Goal: Task Accomplishment & Management: Manage account settings

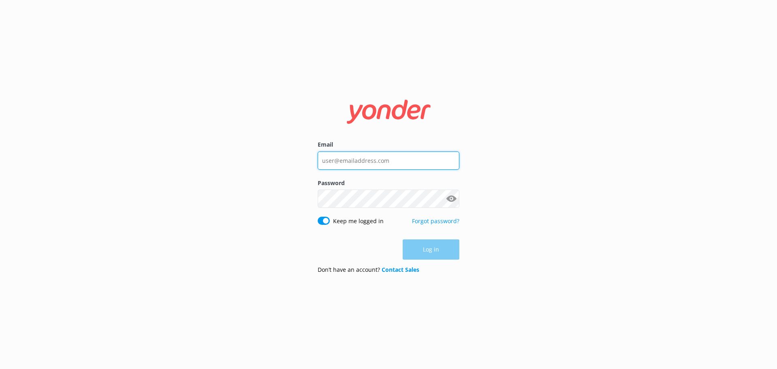
type input "[EMAIL_ADDRESS][DOMAIN_NAME]"
click at [436, 247] on div "Log in" at bounding box center [389, 249] width 142 height 20
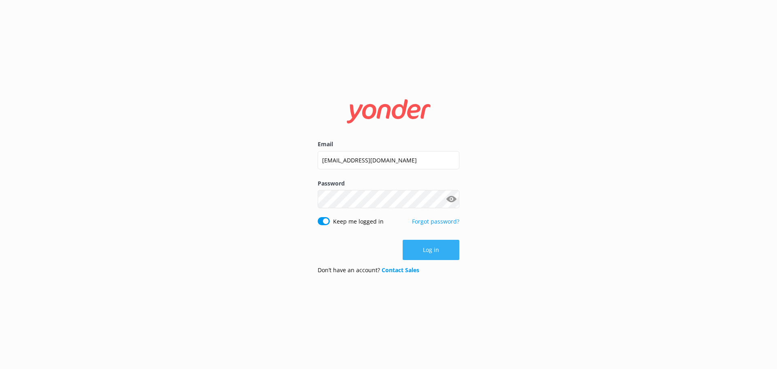
click at [430, 247] on button "Log in" at bounding box center [431, 250] width 57 height 20
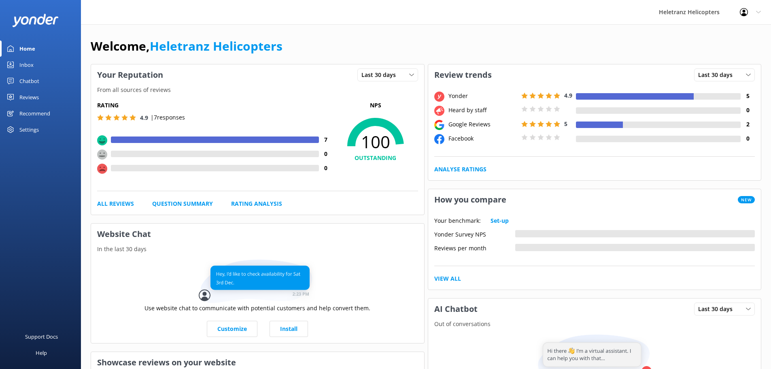
click at [32, 82] on div "Chatbot" at bounding box center [29, 81] width 20 height 16
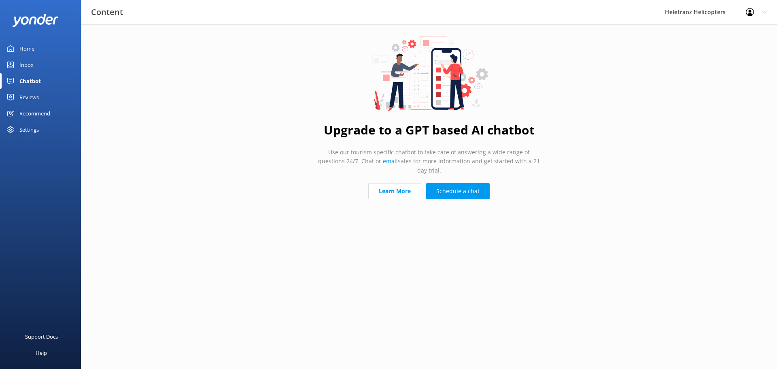
click at [33, 93] on div "Reviews" at bounding box center [28, 97] width 19 height 16
